Goal: Browse casually

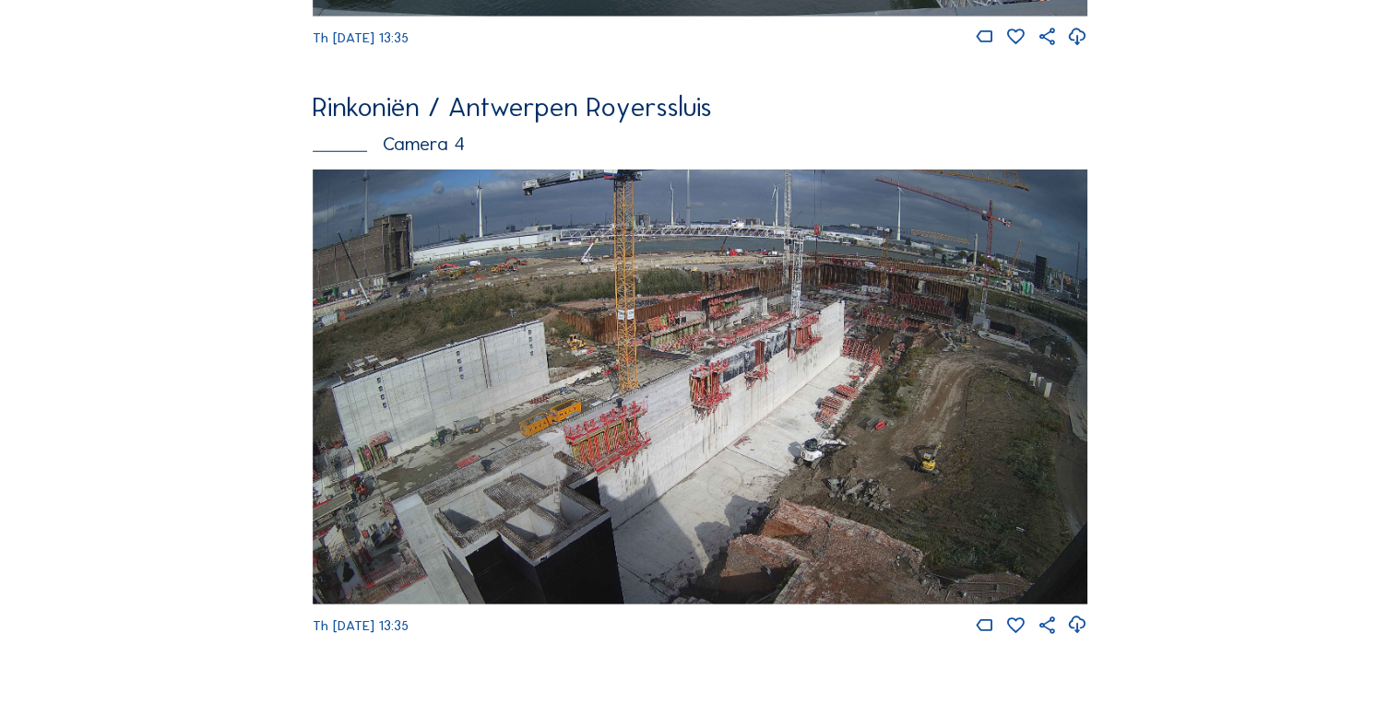
scroll to position [2440, 0]
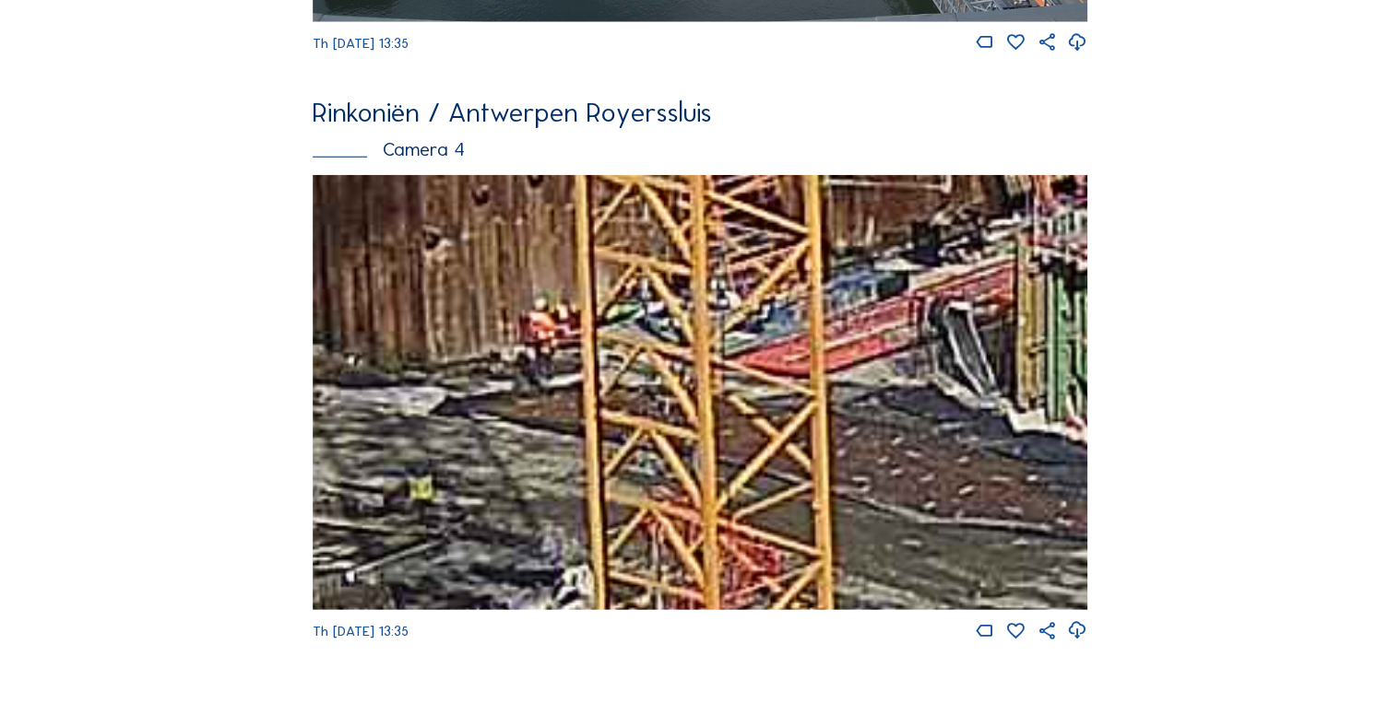
drag, startPoint x: 632, startPoint y: 358, endPoint x: 498, endPoint y: 368, distance: 134.1
click at [498, 368] on img at bounding box center [700, 392] width 774 height 435
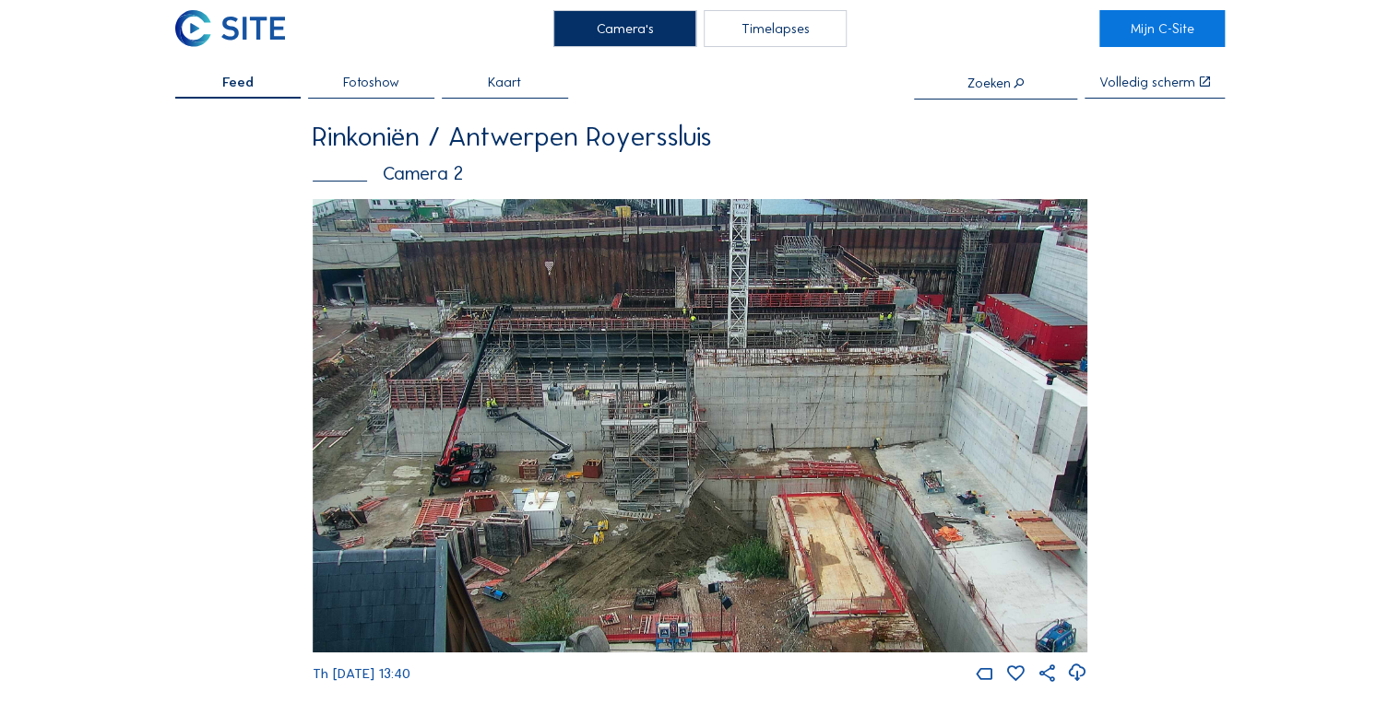
scroll to position [74, 0]
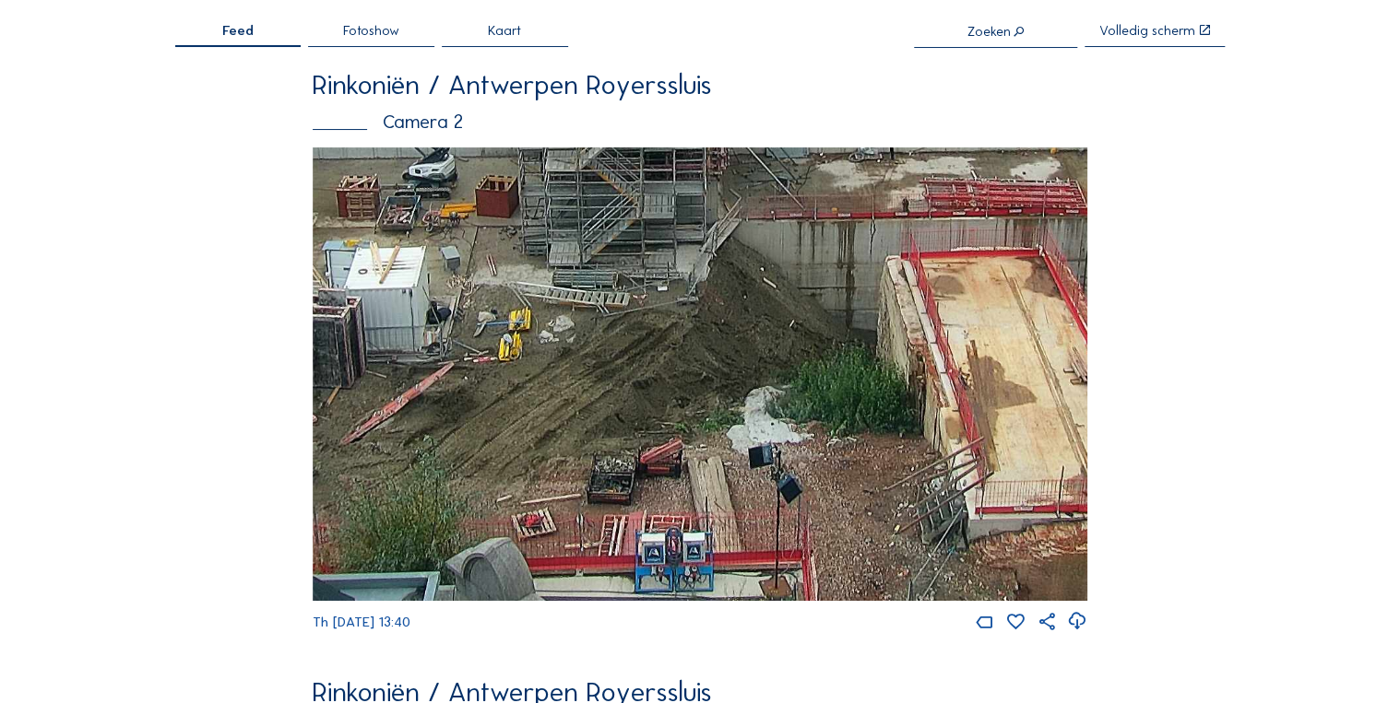
drag, startPoint x: 711, startPoint y: 555, endPoint x: 539, endPoint y: 354, distance: 264.2
click at [539, 354] on img at bounding box center [700, 375] width 774 height 454
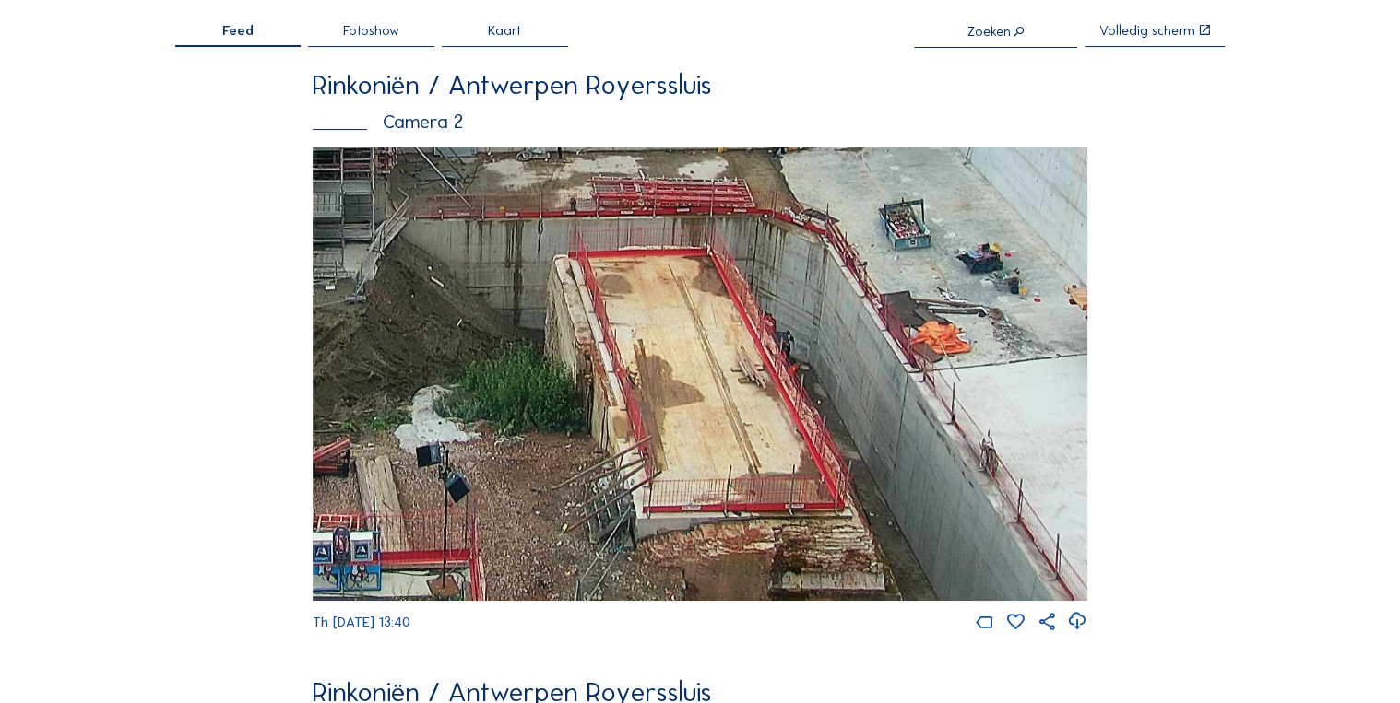
drag, startPoint x: 726, startPoint y: 396, endPoint x: 413, endPoint y: 327, distance: 319.9
click at [413, 327] on img at bounding box center [700, 375] width 774 height 454
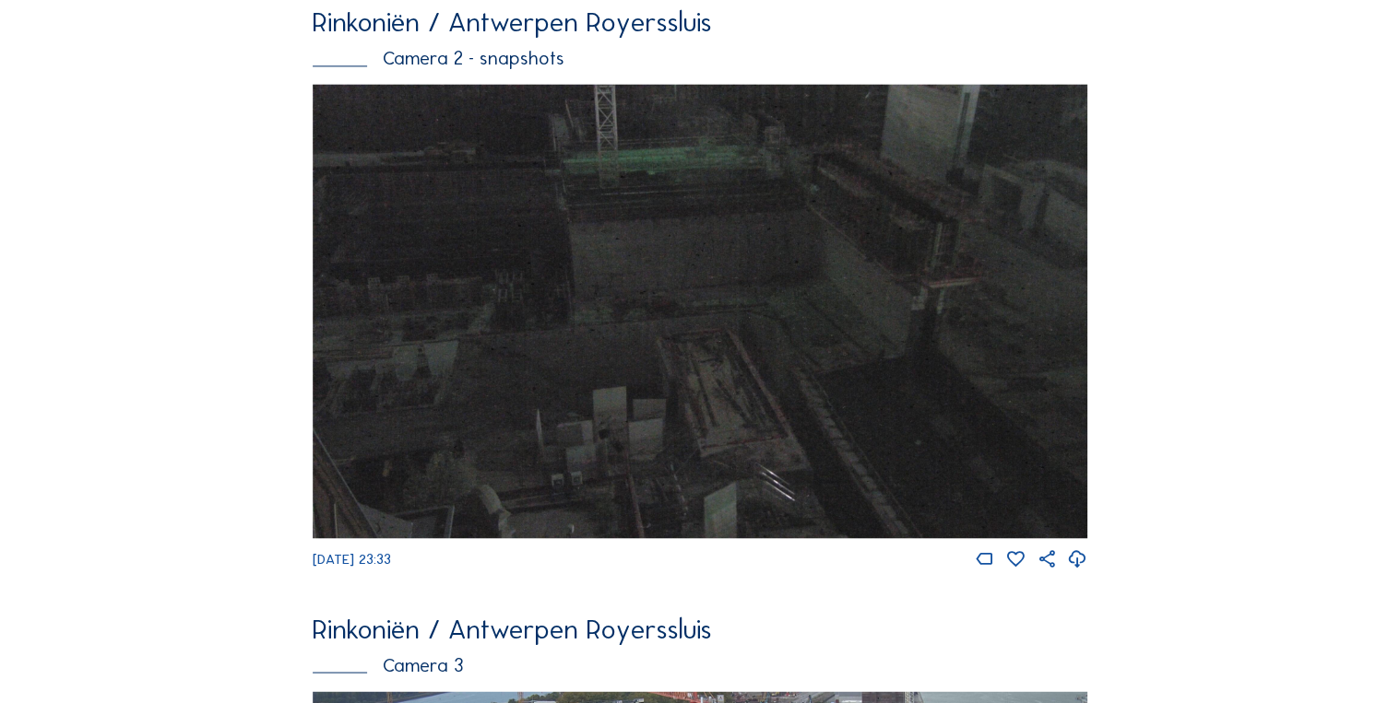
scroll to position [1776, 0]
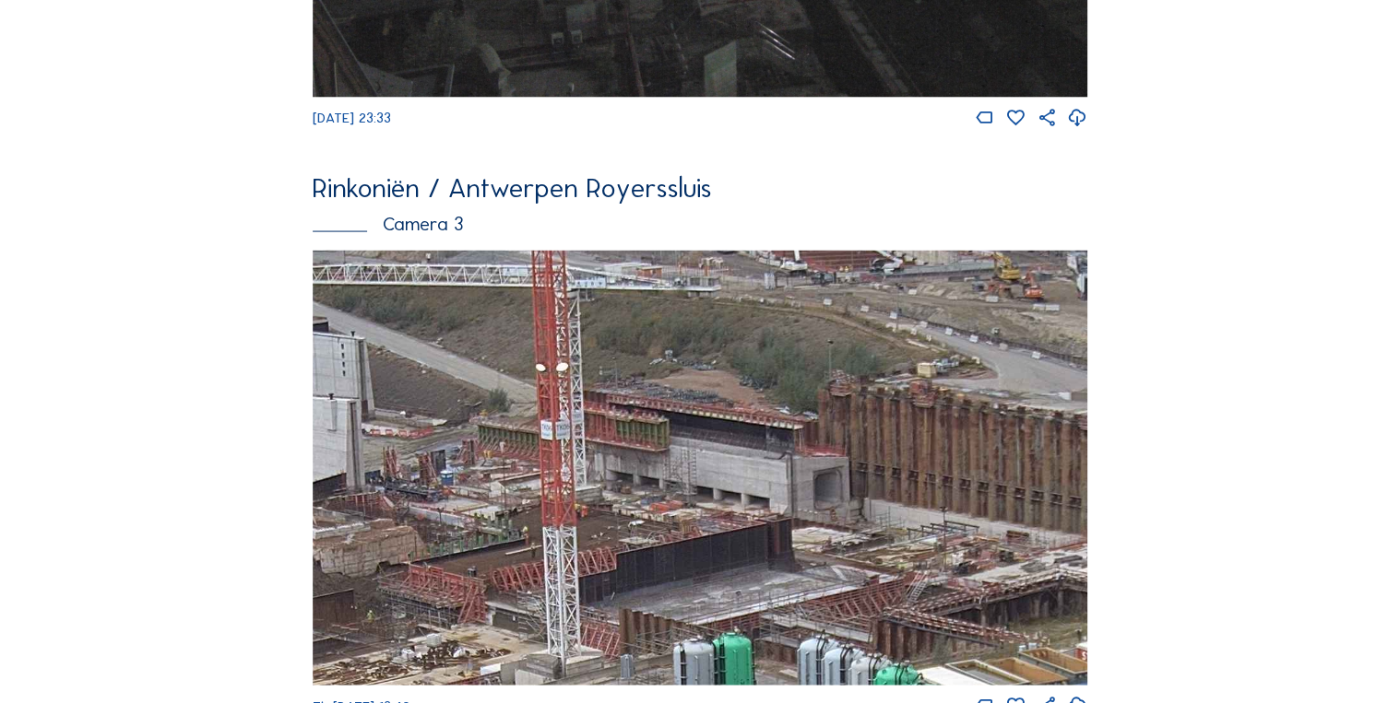
drag, startPoint x: 740, startPoint y: 370, endPoint x: 659, endPoint y: 499, distance: 152.5
click at [659, 499] on img at bounding box center [700, 468] width 774 height 435
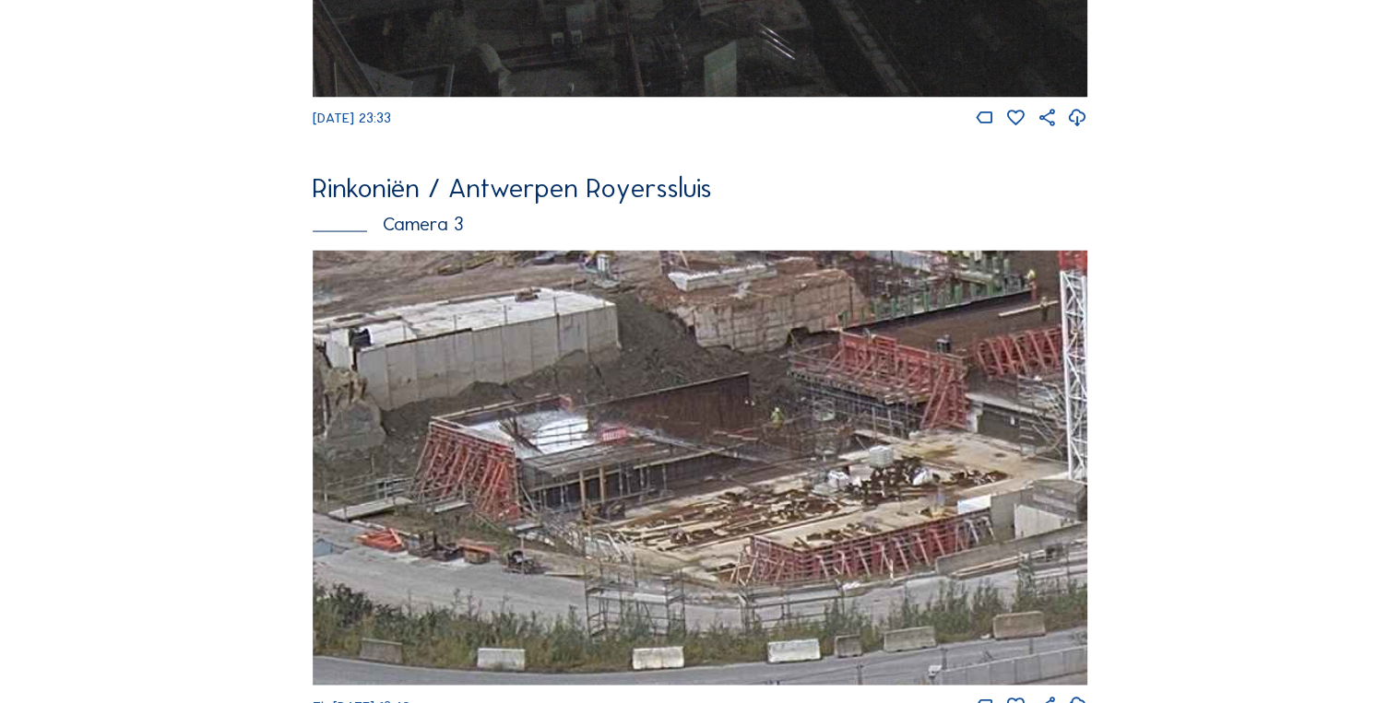
drag, startPoint x: 627, startPoint y: 505, endPoint x: 556, endPoint y: 502, distance: 71.1
click at [556, 502] on img at bounding box center [700, 468] width 774 height 435
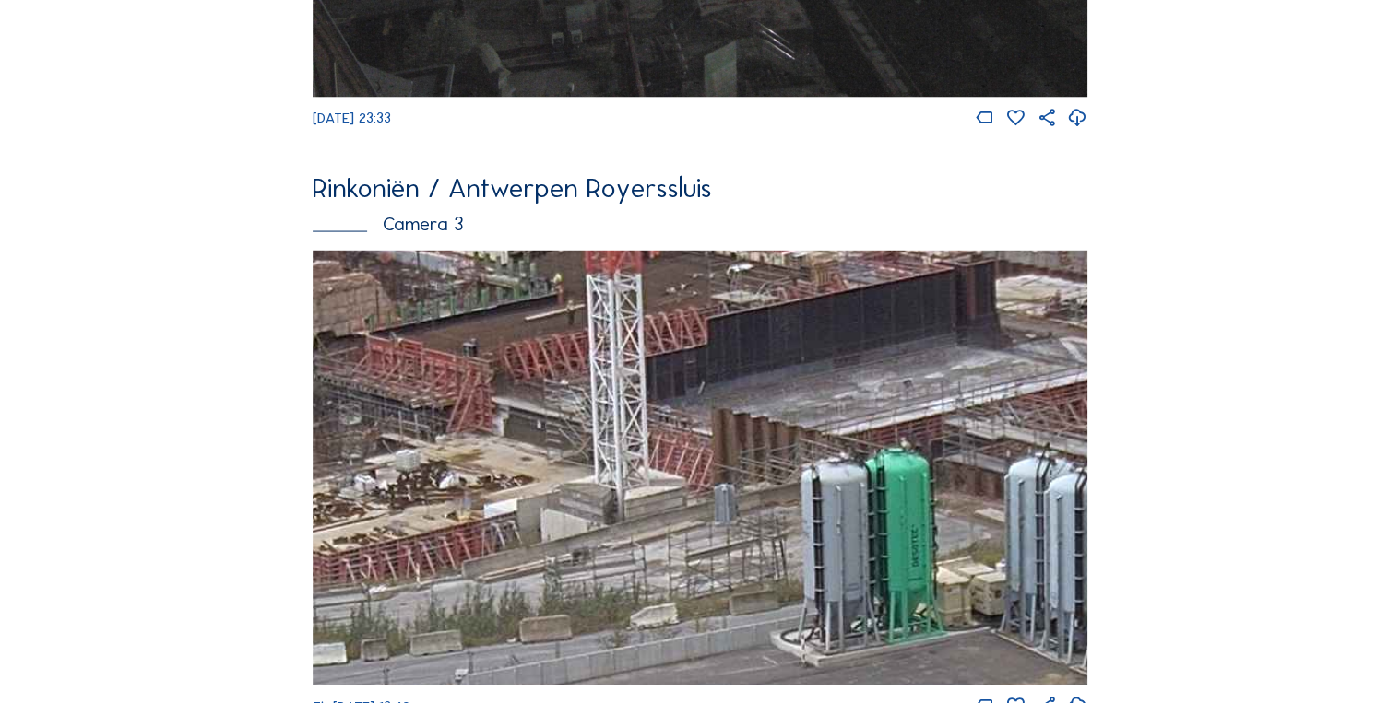
drag, startPoint x: 797, startPoint y: 478, endPoint x: 318, endPoint y: 486, distance: 478.6
click at [318, 486] on img at bounding box center [700, 468] width 774 height 435
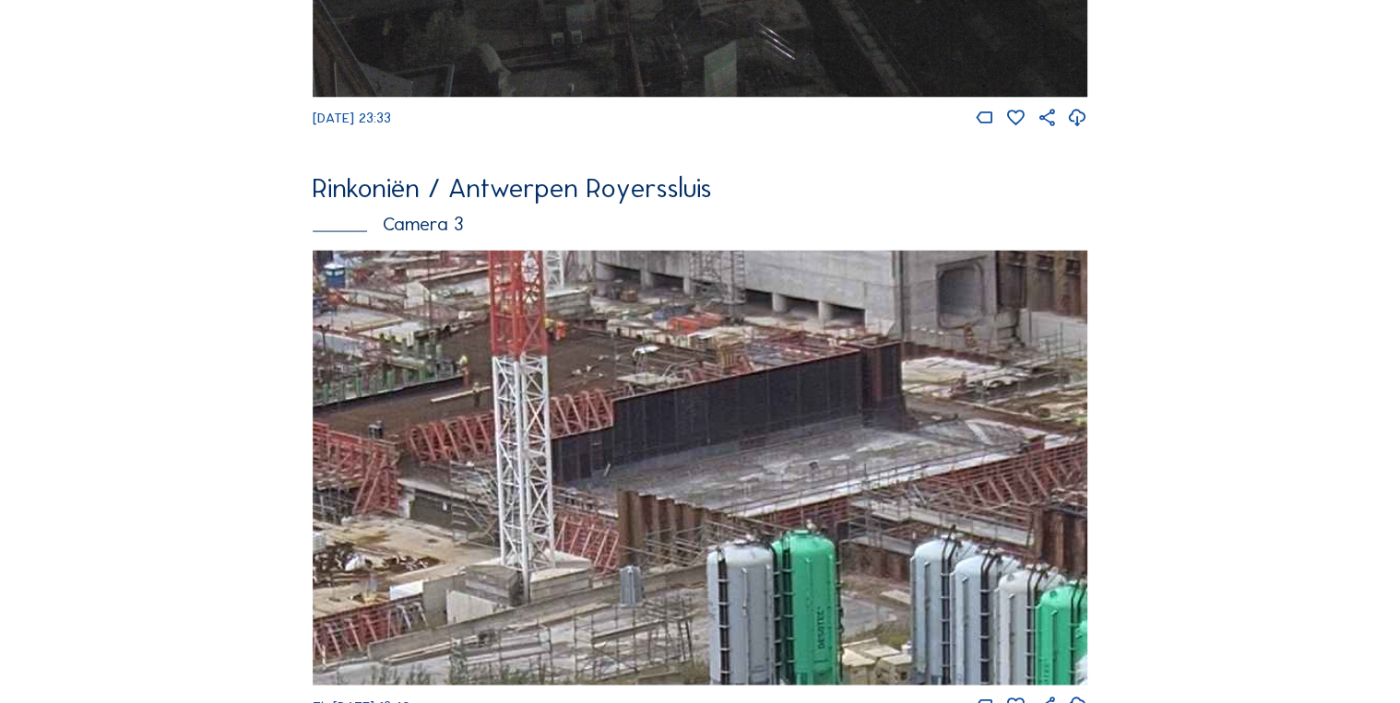
drag, startPoint x: 508, startPoint y: 382, endPoint x: 434, endPoint y: 446, distance: 98.0
click at [420, 461] on img at bounding box center [700, 468] width 774 height 435
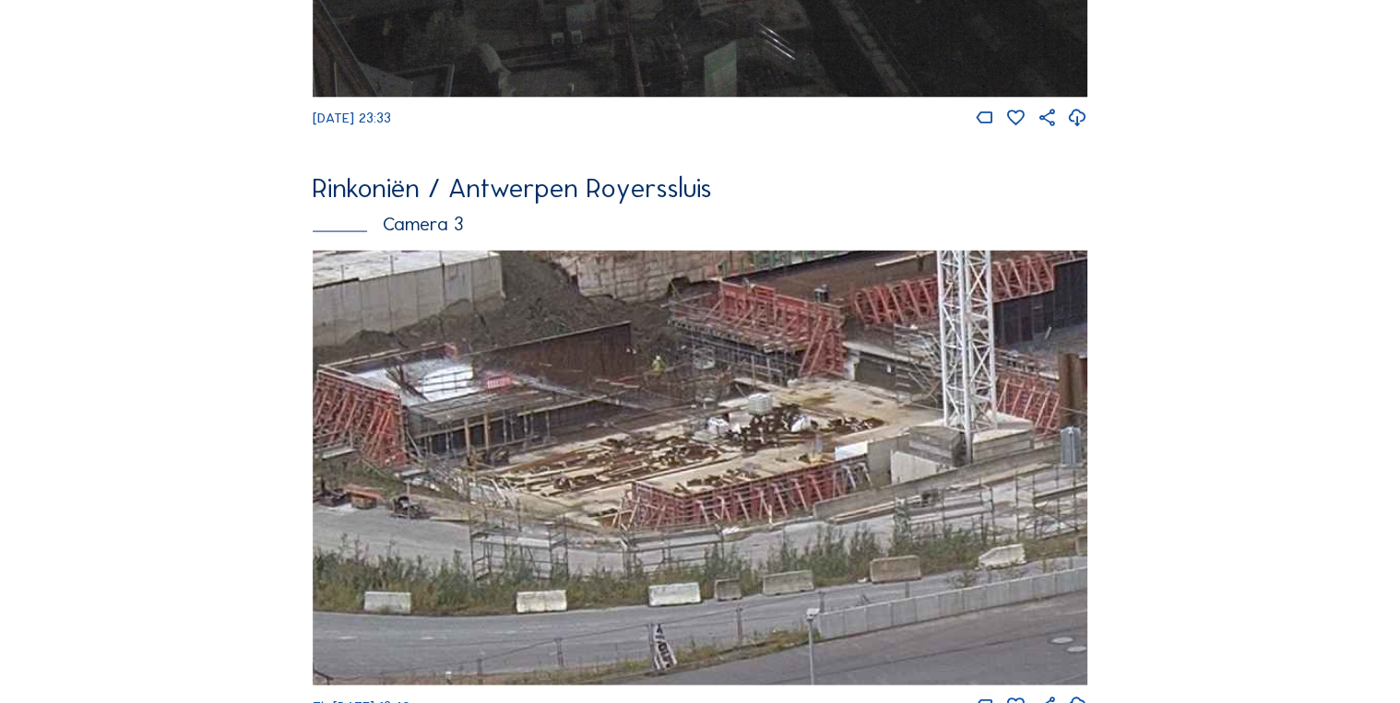
drag, startPoint x: 635, startPoint y: 399, endPoint x: 553, endPoint y: 450, distance: 96.5
click at [553, 450] on img at bounding box center [700, 468] width 774 height 435
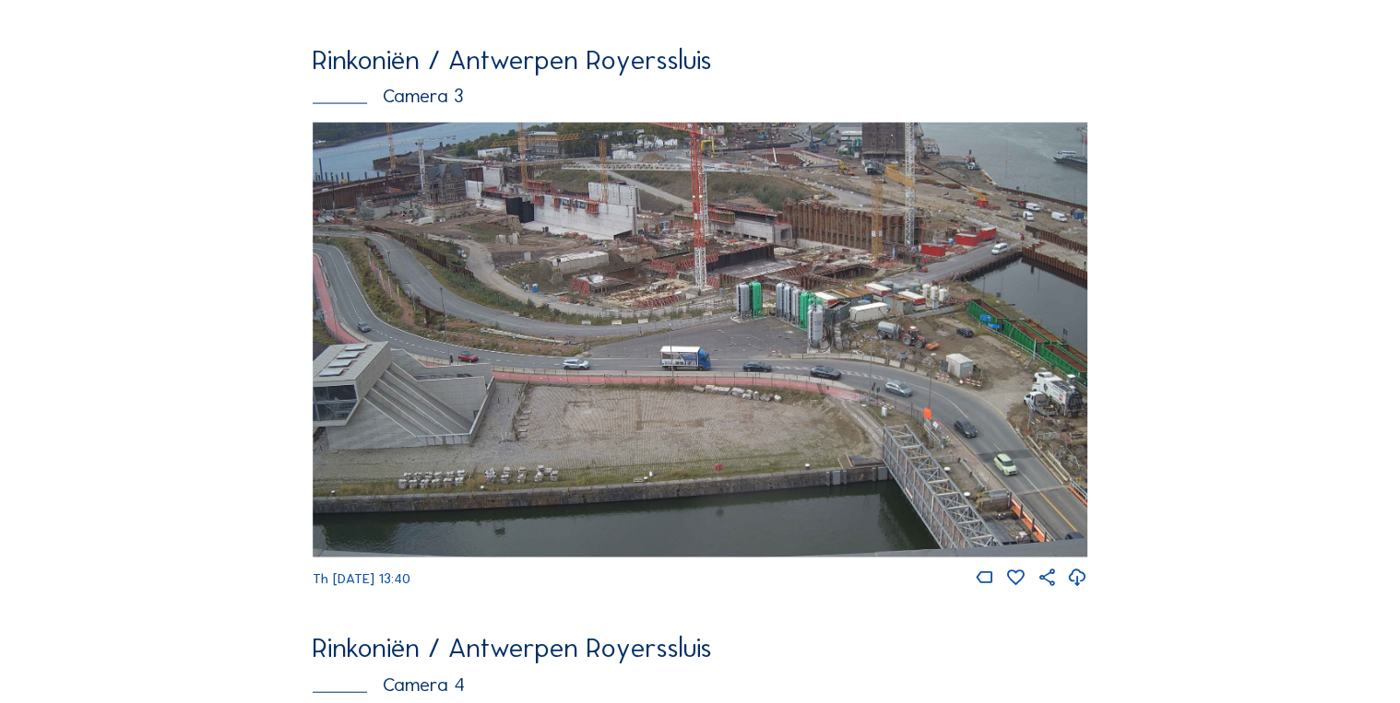
scroll to position [1885, 0]
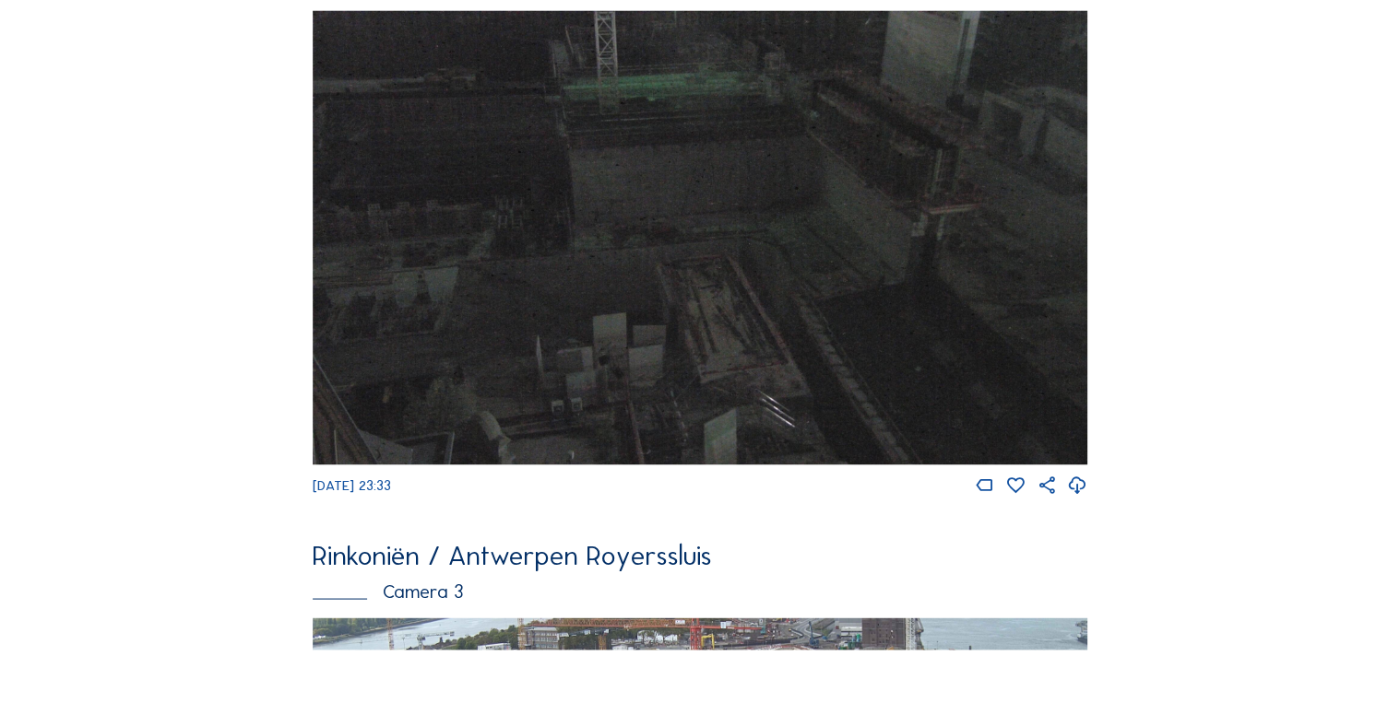
scroll to position [1850, 0]
